Goal: Task Accomplishment & Management: Use online tool/utility

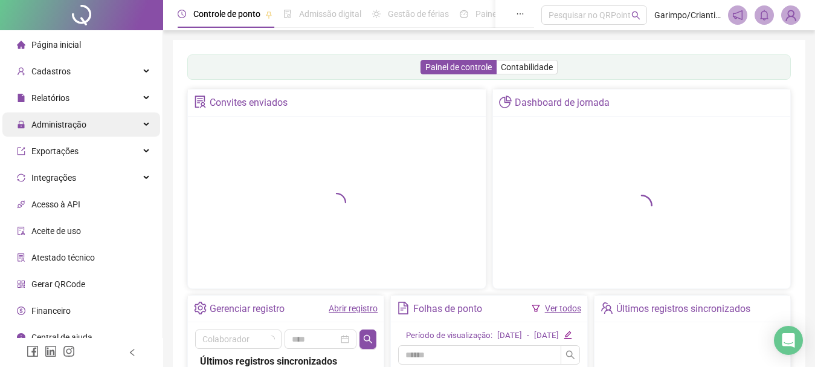
click at [104, 109] on div "Relatórios" at bounding box center [81, 98] width 158 height 24
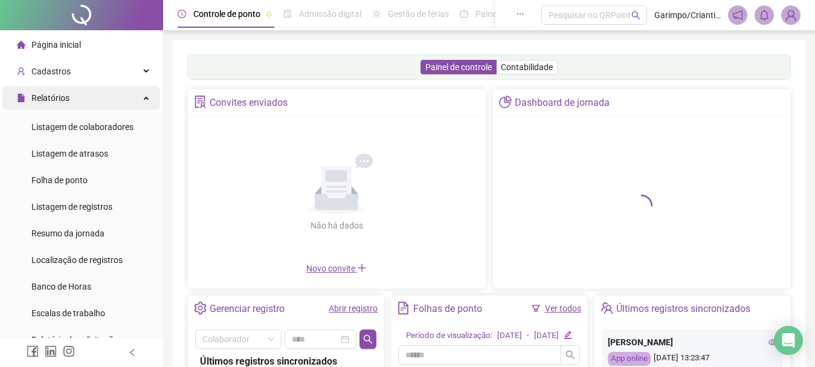
click at [118, 94] on div "Relatórios" at bounding box center [81, 98] width 158 height 24
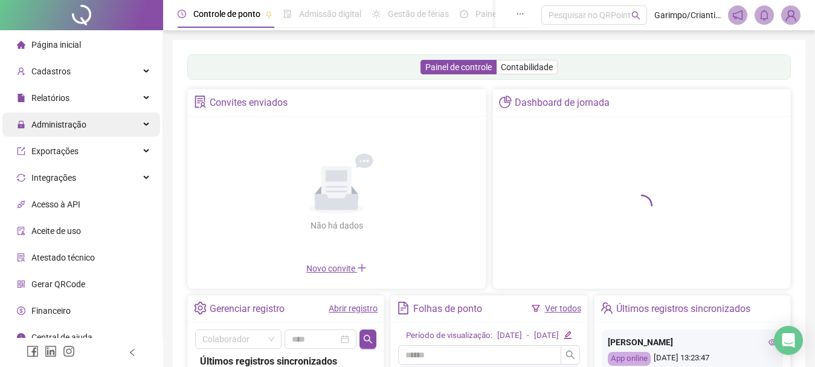
click at [95, 128] on div "Administração" at bounding box center [81, 124] width 158 height 24
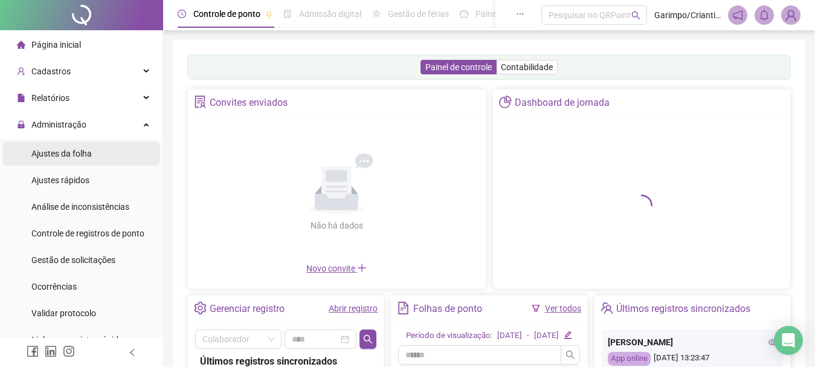
click at [79, 155] on span "Ajustes da folha" at bounding box center [61, 154] width 60 height 10
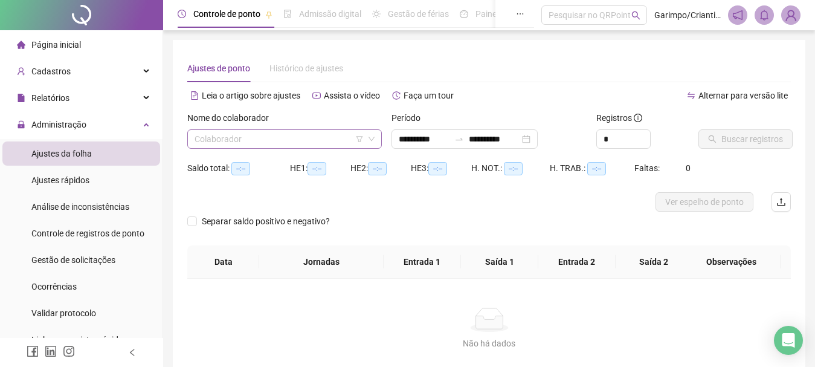
type input "**********"
click at [259, 136] on input "search" at bounding box center [278, 139] width 169 height 18
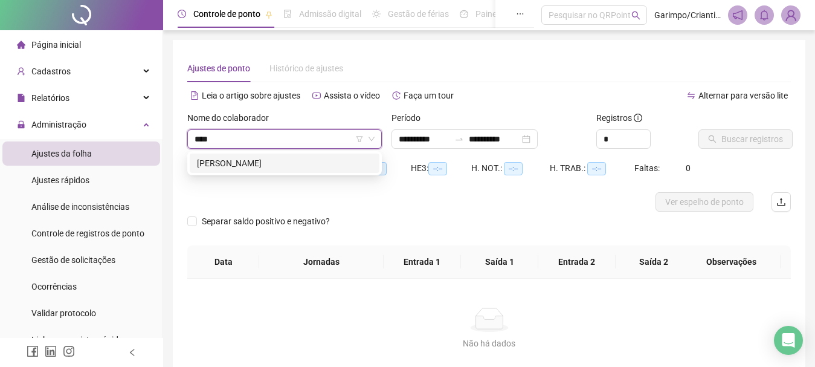
type input "*****"
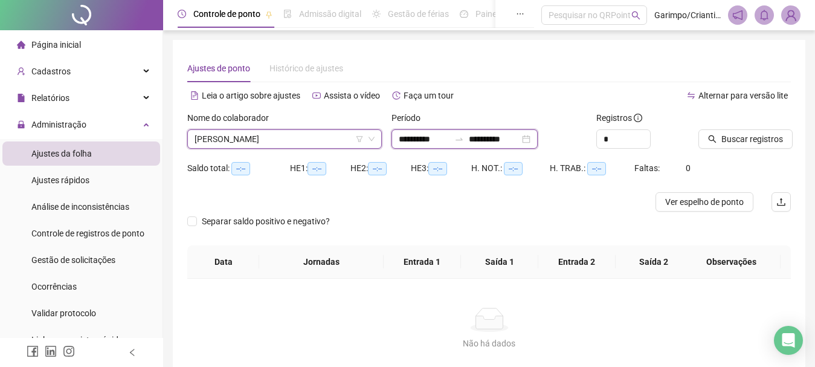
click at [515, 137] on input "**********" at bounding box center [494, 138] width 51 height 13
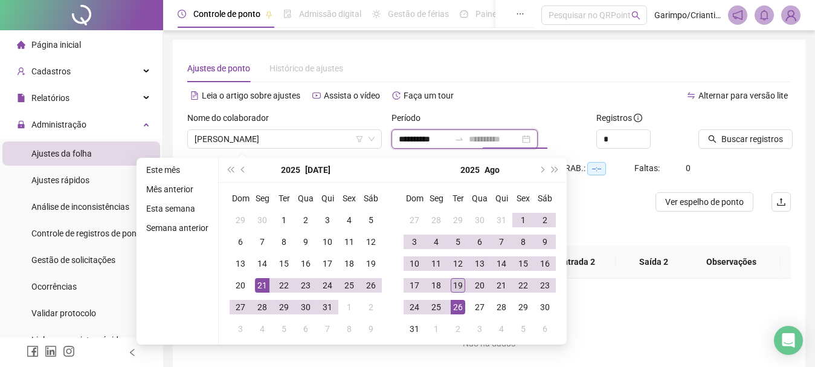
type input "**********"
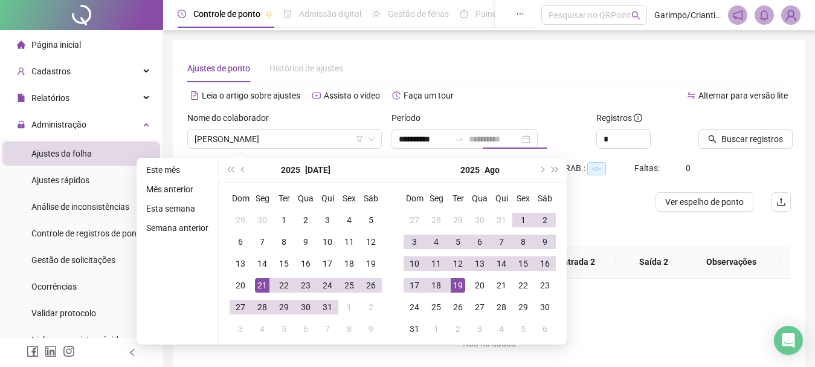
click at [457, 289] on div "19" at bounding box center [458, 285] width 14 height 14
type input "**********"
click at [781, 143] on button "Buscar registros" at bounding box center [745, 138] width 94 height 19
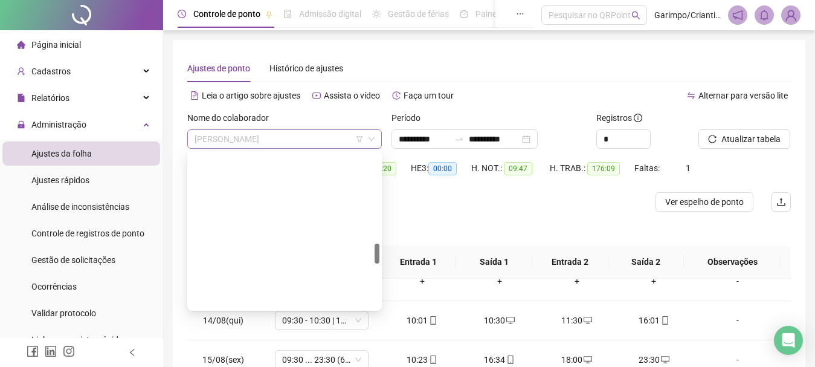
scroll to position [696, 0]
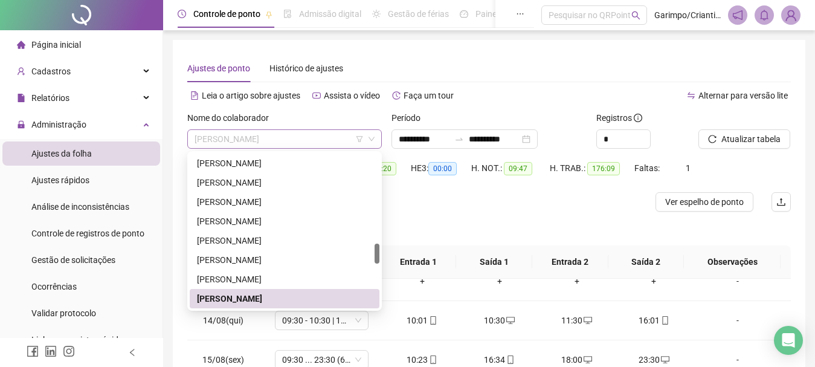
click at [252, 138] on span "[PERSON_NAME]" at bounding box center [284, 139] width 180 height 18
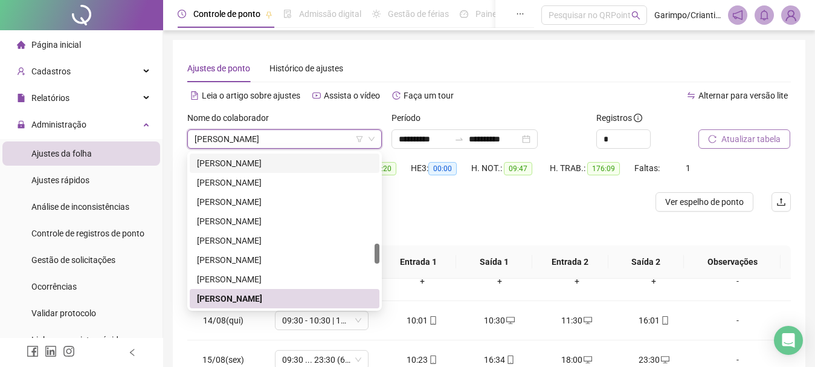
click at [762, 144] on span "Atualizar tabela" at bounding box center [750, 138] width 59 height 13
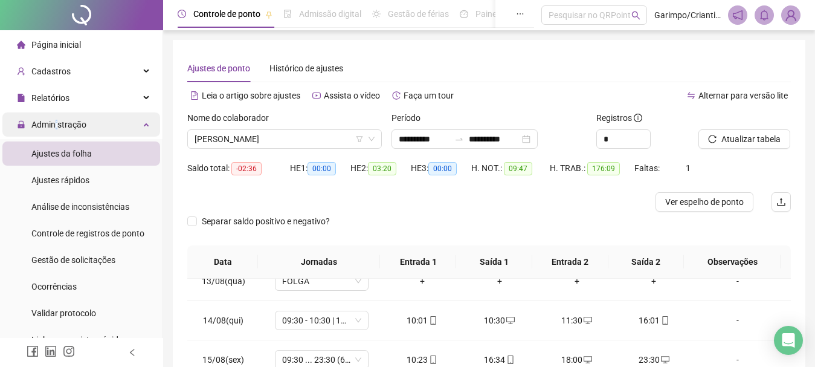
click at [57, 122] on span "Administração" at bounding box center [58, 125] width 55 height 10
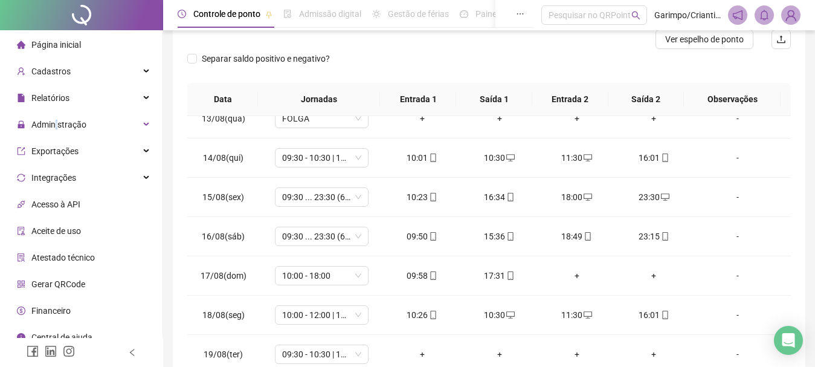
scroll to position [0, 0]
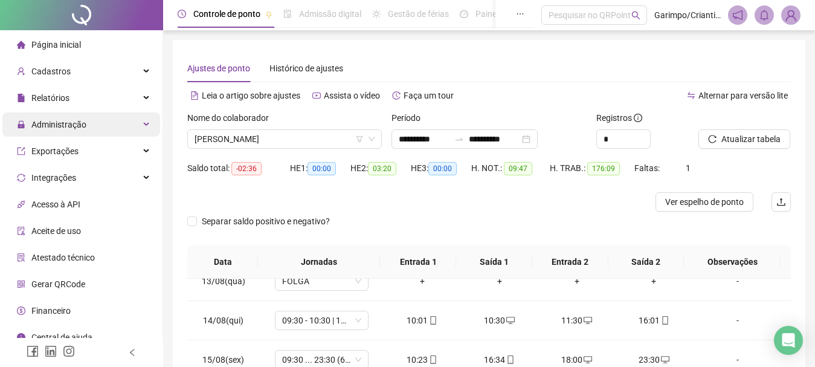
click at [76, 121] on span "Administração" at bounding box center [58, 125] width 55 height 10
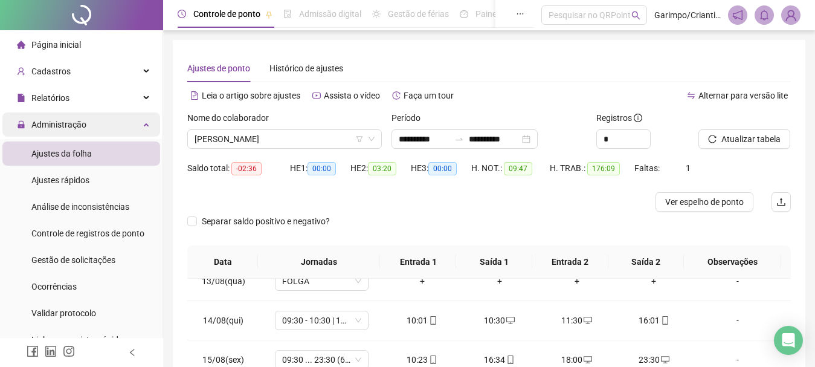
click at [76, 120] on span "Administração" at bounding box center [58, 125] width 55 height 10
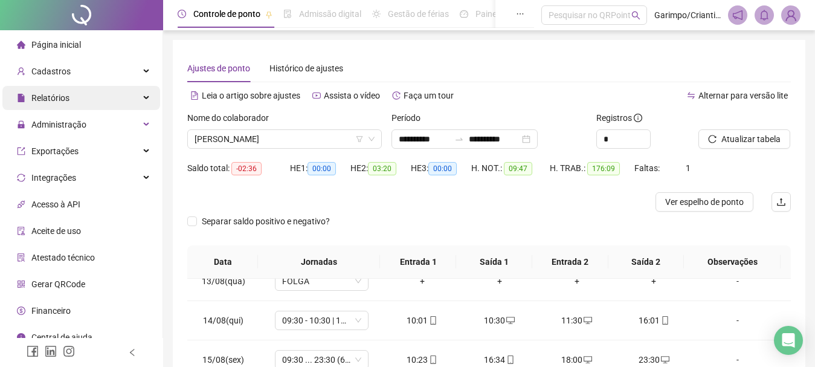
click at [138, 92] on div "Relatórios" at bounding box center [81, 98] width 158 height 24
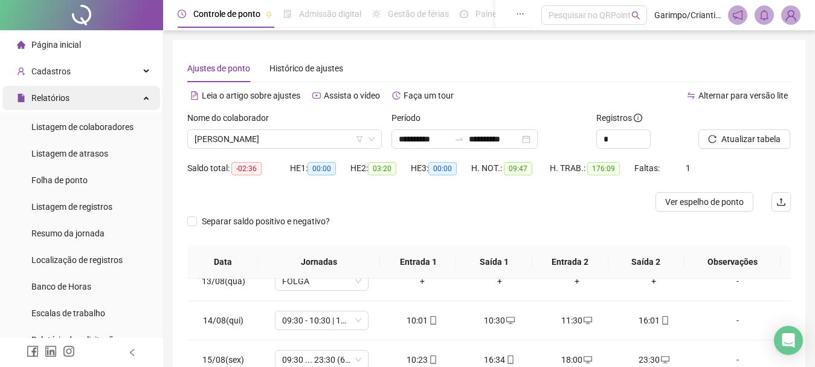
click at [138, 92] on div "Relatórios" at bounding box center [81, 98] width 158 height 24
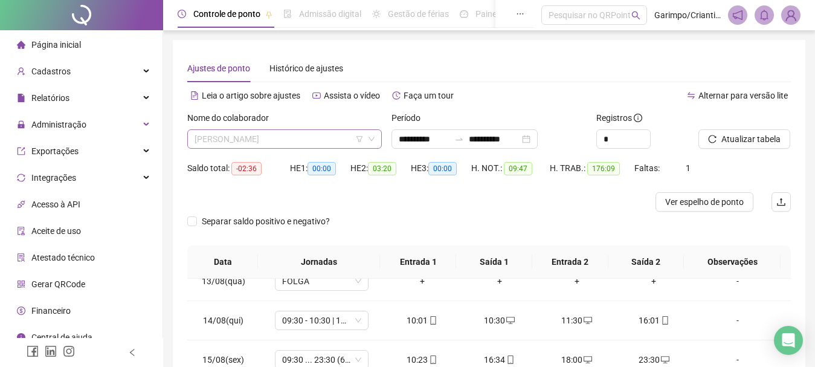
click at [309, 132] on span "[PERSON_NAME]" at bounding box center [284, 139] width 180 height 18
click at [302, 146] on span "[PERSON_NAME]" at bounding box center [284, 139] width 180 height 18
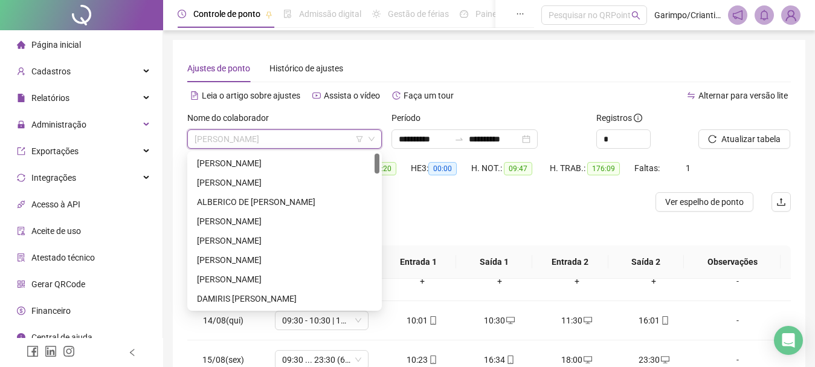
drag, startPoint x: 377, startPoint y: 204, endPoint x: 377, endPoint y: 152, distance: 52.6
click at [377, 152] on div "243608 296548 233293 [PERSON_NAME] [PERSON_NAME] [PERSON_NAME] [PERSON_NAME] [P…" at bounding box center [284, 230] width 194 height 159
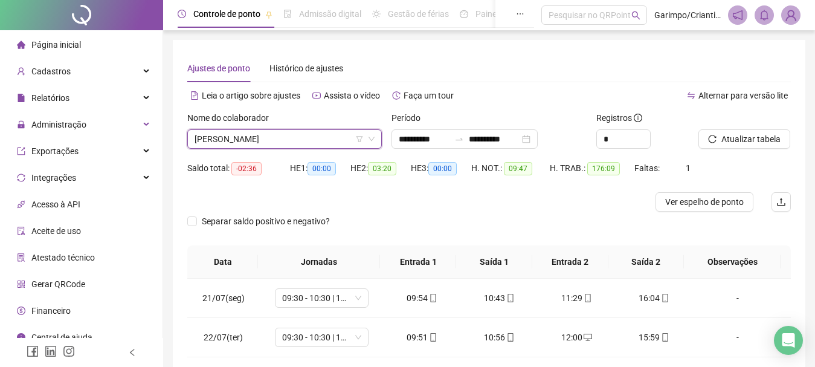
click at [274, 136] on span "[PERSON_NAME]" at bounding box center [284, 139] width 180 height 18
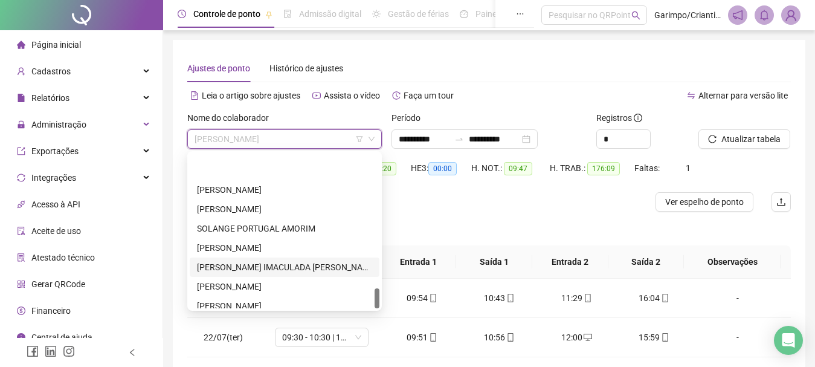
scroll to position [1044, 0]
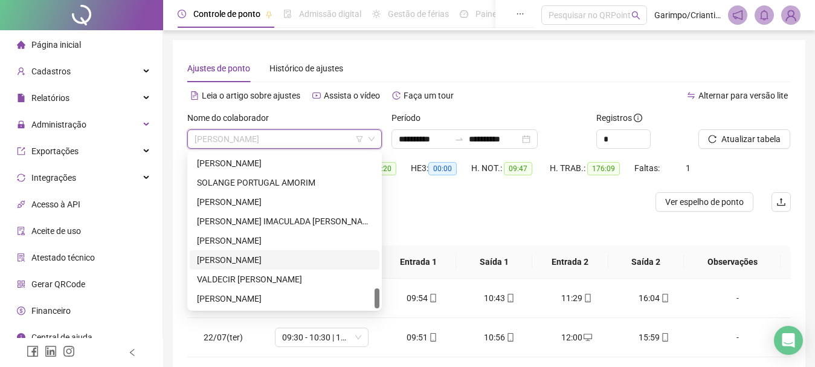
click at [254, 262] on div "[PERSON_NAME]" at bounding box center [284, 259] width 175 height 13
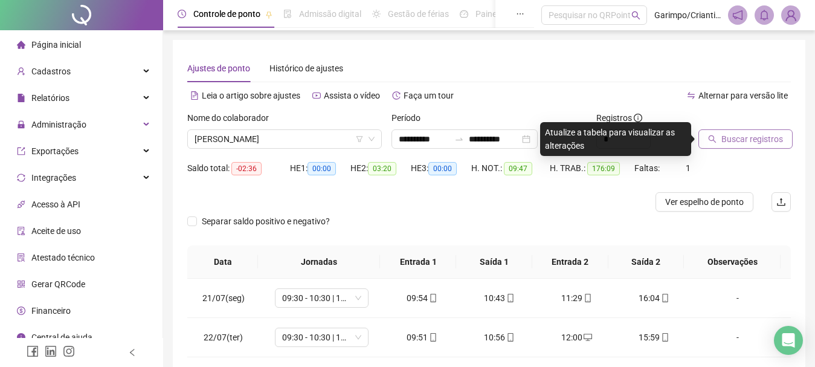
click at [771, 135] on span "Buscar registros" at bounding box center [752, 138] width 62 height 13
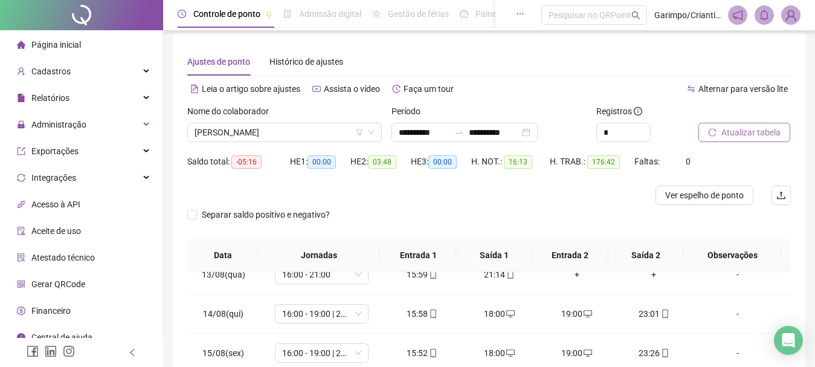
scroll to position [0, 0]
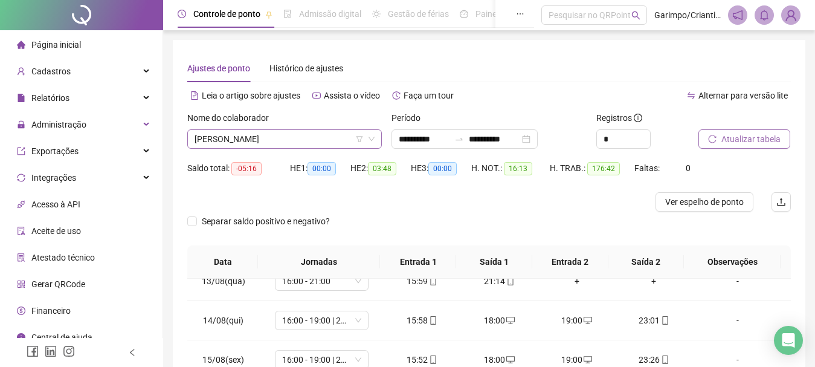
click at [236, 143] on span "[PERSON_NAME]" at bounding box center [284, 139] width 180 height 18
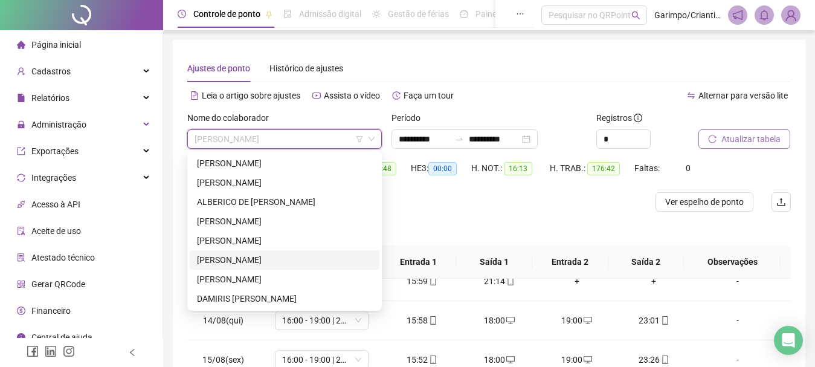
scroll to position [121, 0]
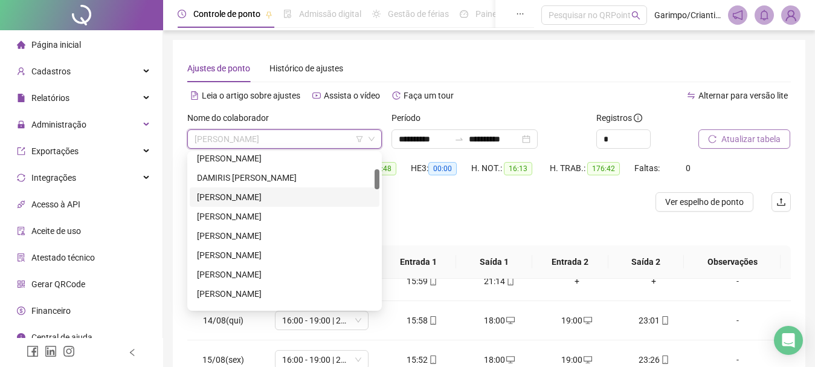
click at [245, 199] on div "[PERSON_NAME]" at bounding box center [284, 196] width 175 height 13
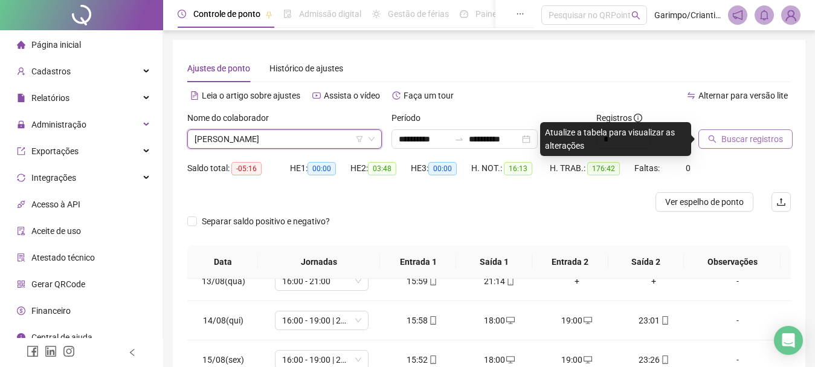
click at [231, 144] on span "[PERSON_NAME]" at bounding box center [284, 139] width 180 height 18
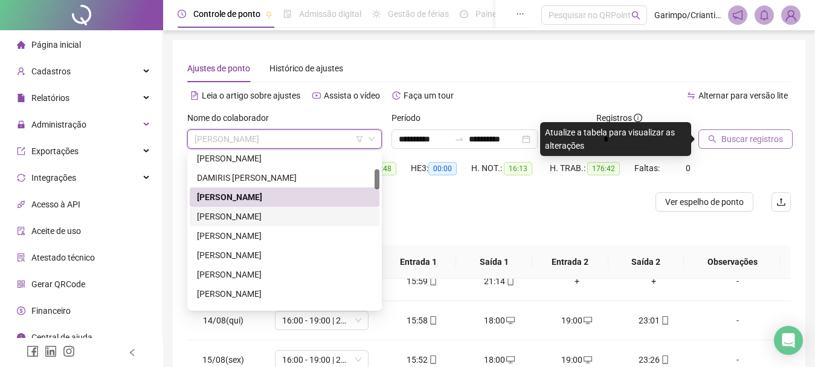
click at [228, 220] on div "[PERSON_NAME]" at bounding box center [284, 216] width 175 height 13
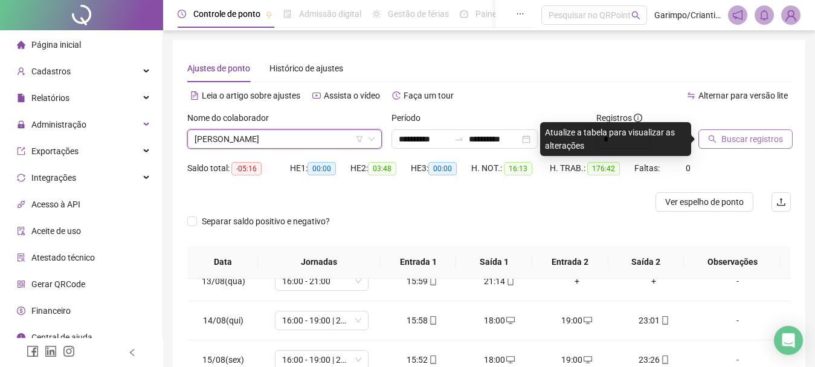
click at [726, 135] on span "Buscar registros" at bounding box center [752, 138] width 62 height 13
